Goal: Transaction & Acquisition: Purchase product/service

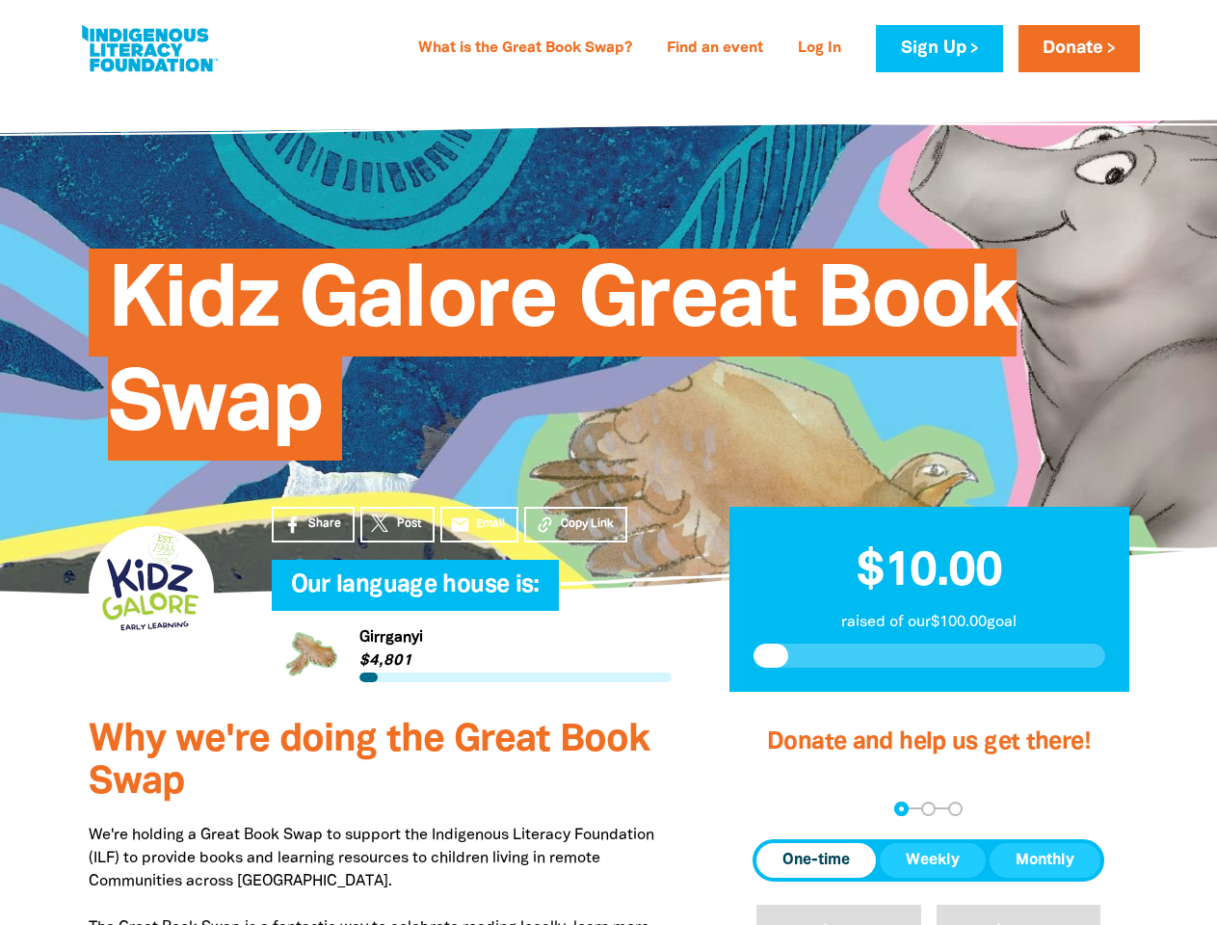
click at [608, 463] on div "Kidz Galore Great Book Swap" at bounding box center [609, 340] width 1099 height 391
click at [575, 524] on span "Copy Link" at bounding box center [587, 524] width 53 height 17
click at [779, 809] on div "arrow_back Back Step 1 Step 2 Step 3" at bounding box center [929, 809] width 352 height 14
click at [901, 809] on div "Navigate to step 1 of 3 to enter your donation amount" at bounding box center [901, 809] width 5 height 5
click at [816, 861] on span "One-time" at bounding box center [816, 860] width 67 height 23
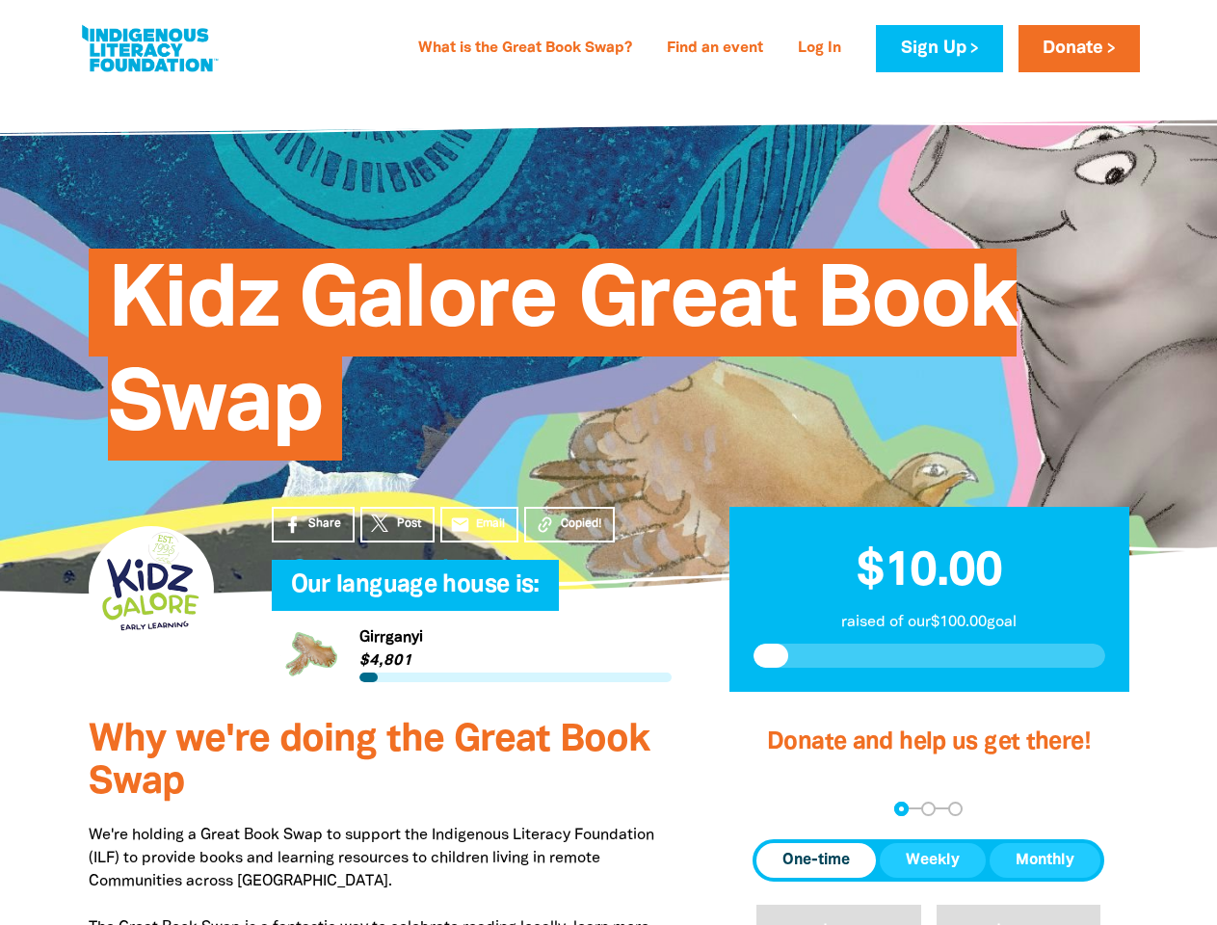
click at [933, 861] on span "Weekly" at bounding box center [933, 860] width 54 height 23
